Goal: Transaction & Acquisition: Download file/media

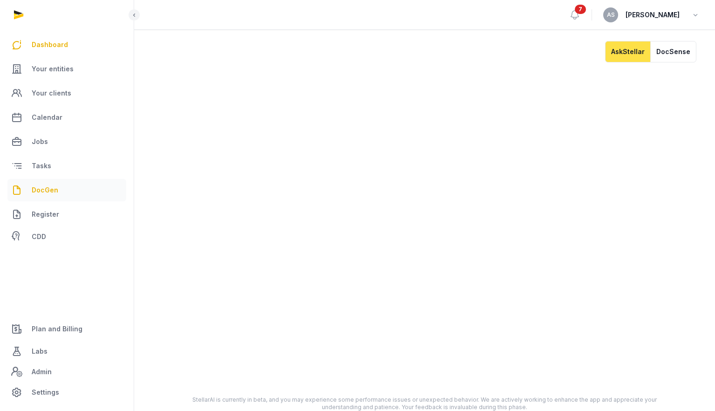
click at [41, 189] on span "DocGen" at bounding box center [45, 189] width 27 height 11
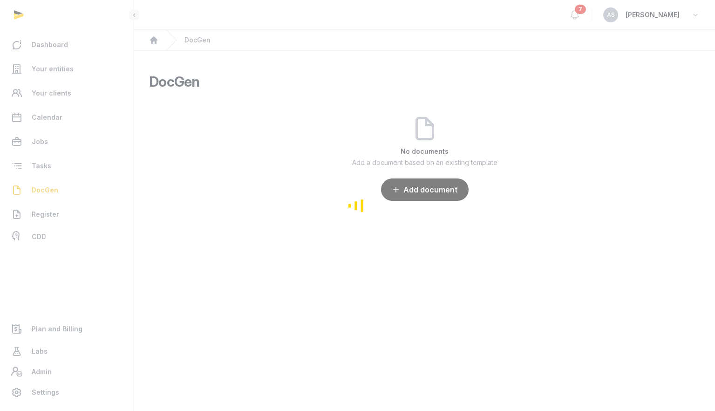
click at [55, 69] on div "Loading" at bounding box center [357, 205] width 715 height 411
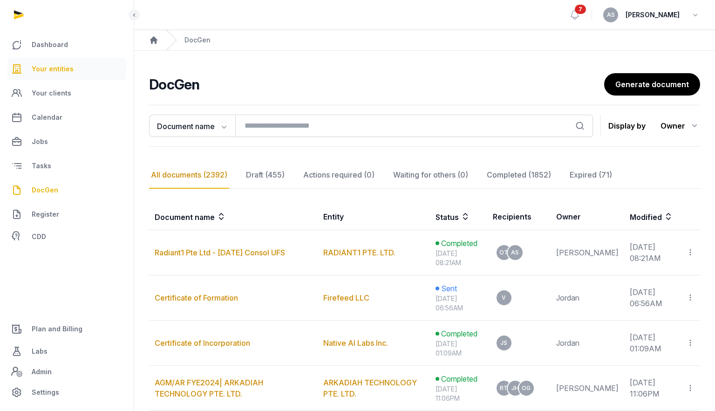
click at [51, 67] on span "Your entities" at bounding box center [53, 68] width 42 height 11
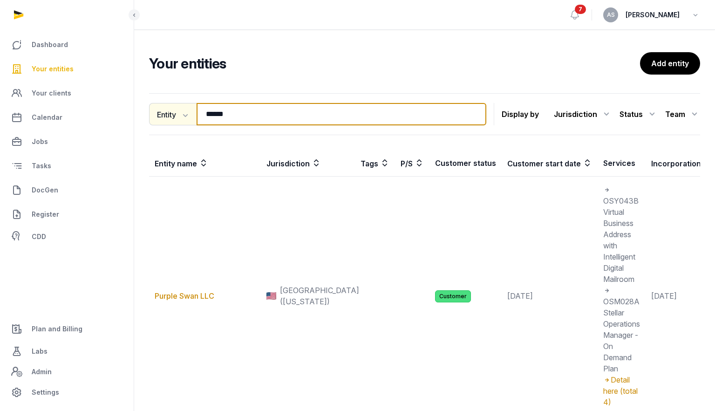
drag, startPoint x: 261, startPoint y: 123, endPoint x: 195, endPoint y: 114, distance: 66.7
click at [195, 114] on div "Entity Entity People Tags Services ****** Search" at bounding box center [317, 114] width 337 height 22
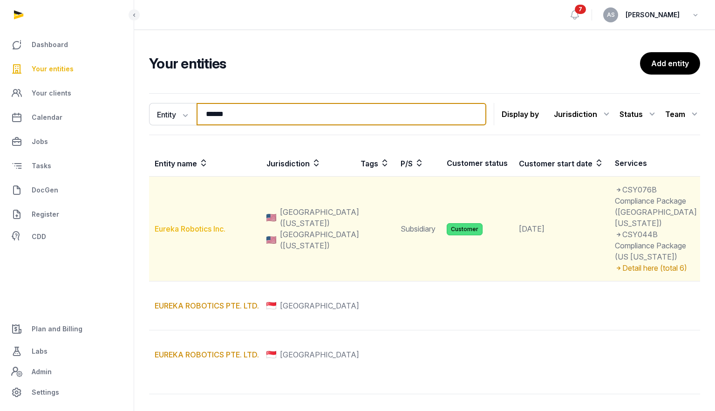
type input "******"
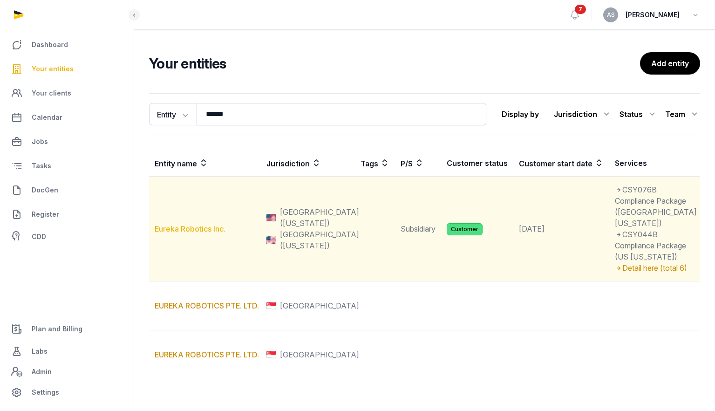
click at [189, 233] on link "Eureka Robotics Inc." at bounding box center [190, 228] width 71 height 9
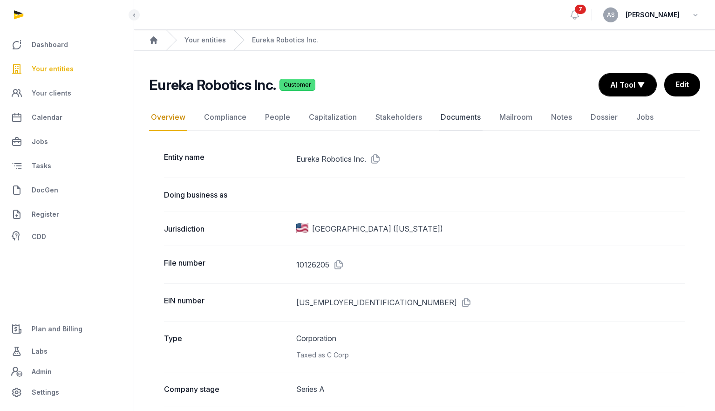
click at [458, 110] on link "Documents" at bounding box center [461, 117] width 44 height 27
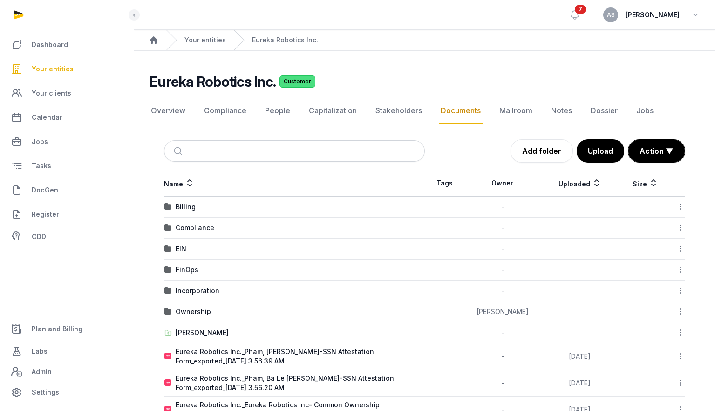
scroll to position [30, 0]
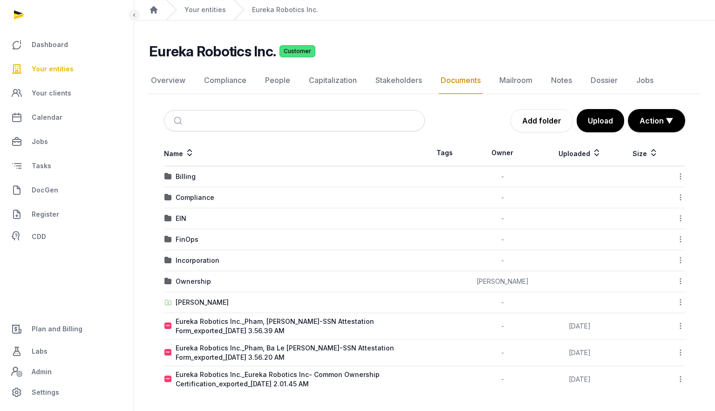
click at [675, 327] on div at bounding box center [678, 325] width 13 height 13
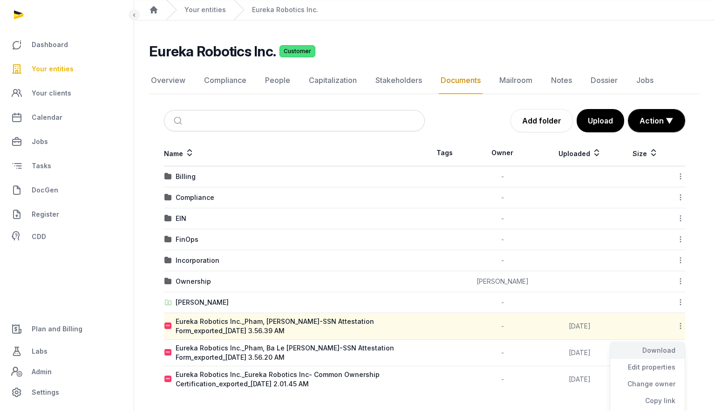
click at [661, 351] on div "Download" at bounding box center [647, 350] width 75 height 17
click at [678, 353] on icon at bounding box center [680, 352] width 8 height 10
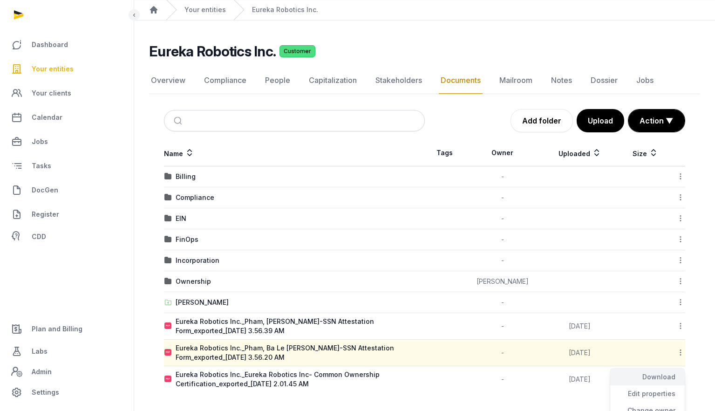
click at [659, 379] on div "Download" at bounding box center [647, 376] width 75 height 17
